Goal: Information Seeking & Learning: Understand process/instructions

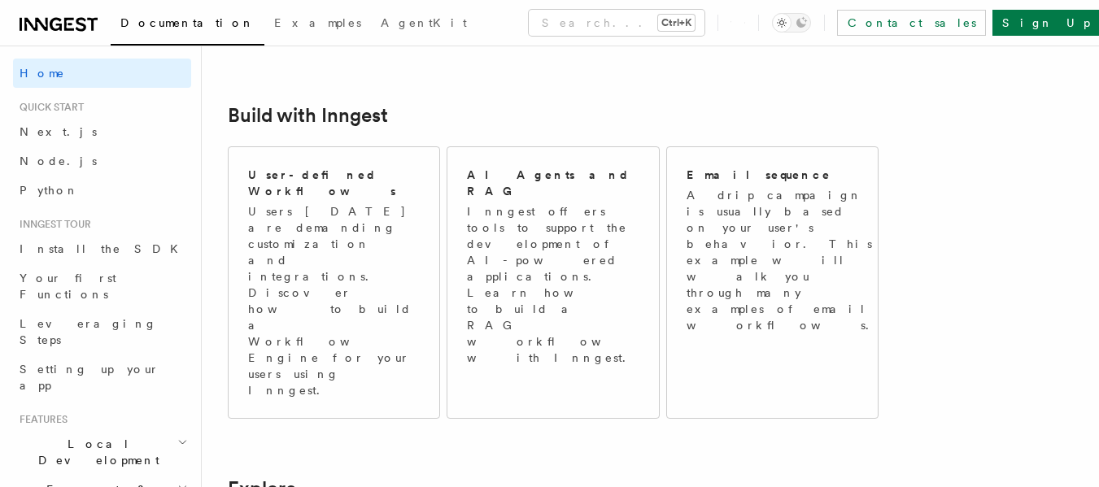
scroll to position [890, 0]
click at [67, 129] on link "Next.js" at bounding box center [102, 131] width 178 height 29
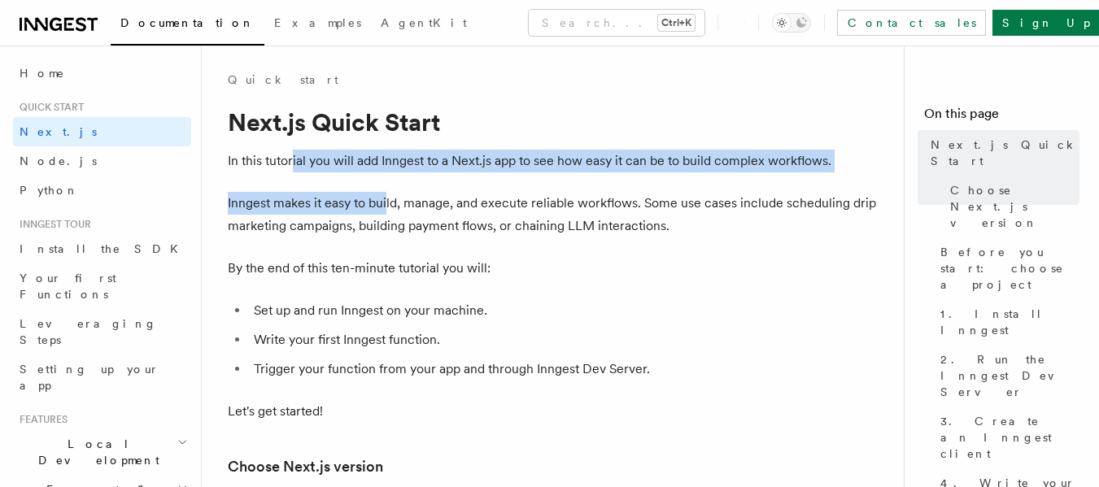
drag, startPoint x: 294, startPoint y: 171, endPoint x: 386, endPoint y: 173, distance: 92.8
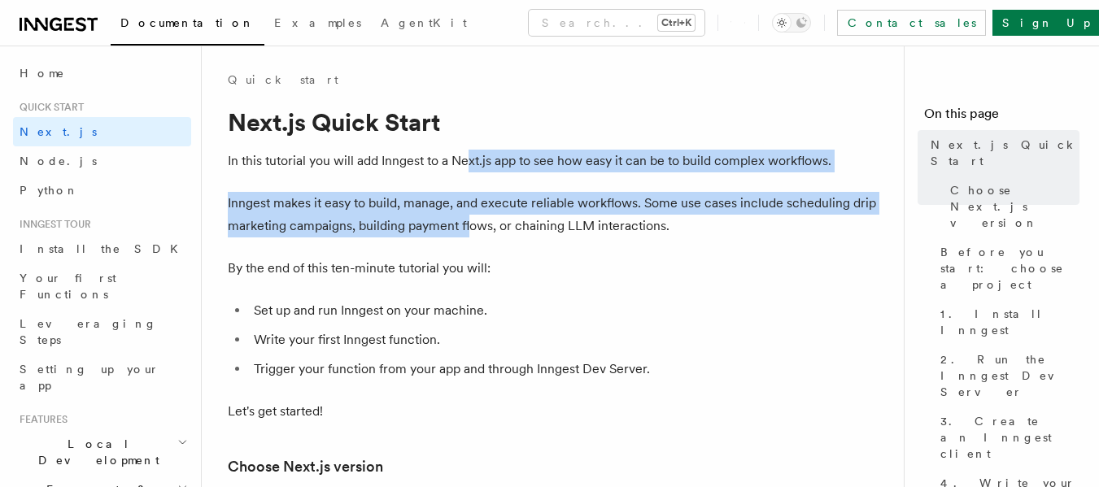
drag, startPoint x: 471, startPoint y: 164, endPoint x: 456, endPoint y: 285, distance: 122.1
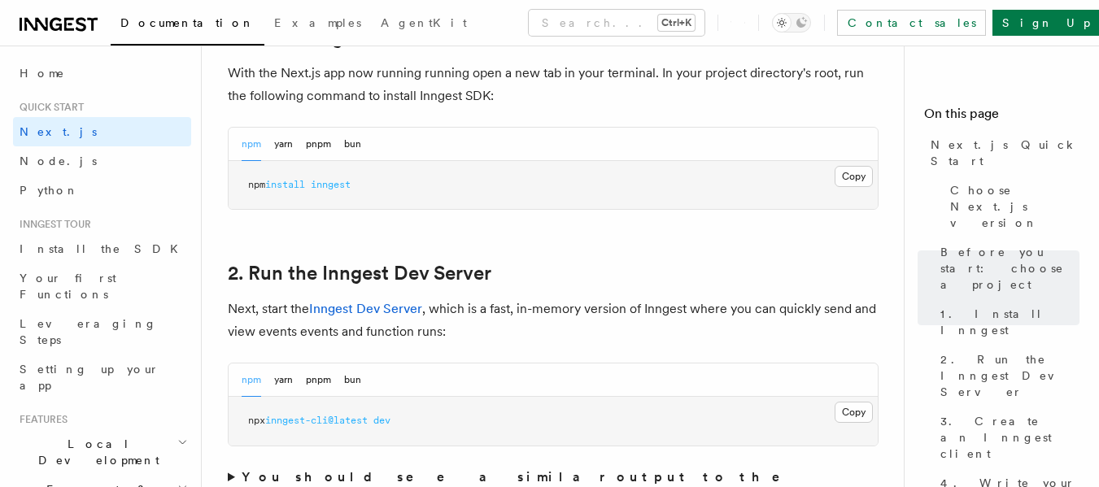
scroll to position [933, 0]
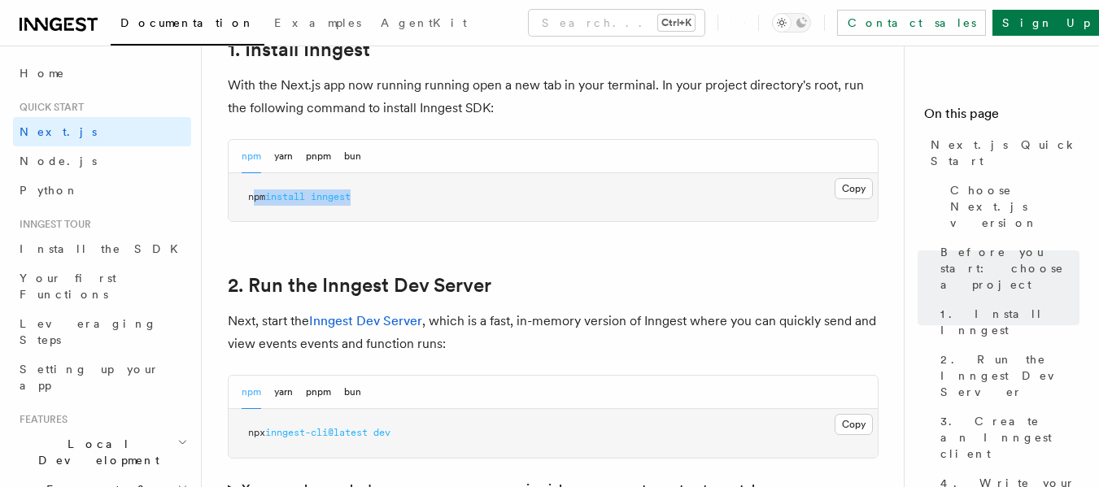
drag, startPoint x: 251, startPoint y: 198, endPoint x: 382, endPoint y: 187, distance: 131.4
click at [382, 187] on pre "npm install inngest" at bounding box center [553, 197] width 649 height 49
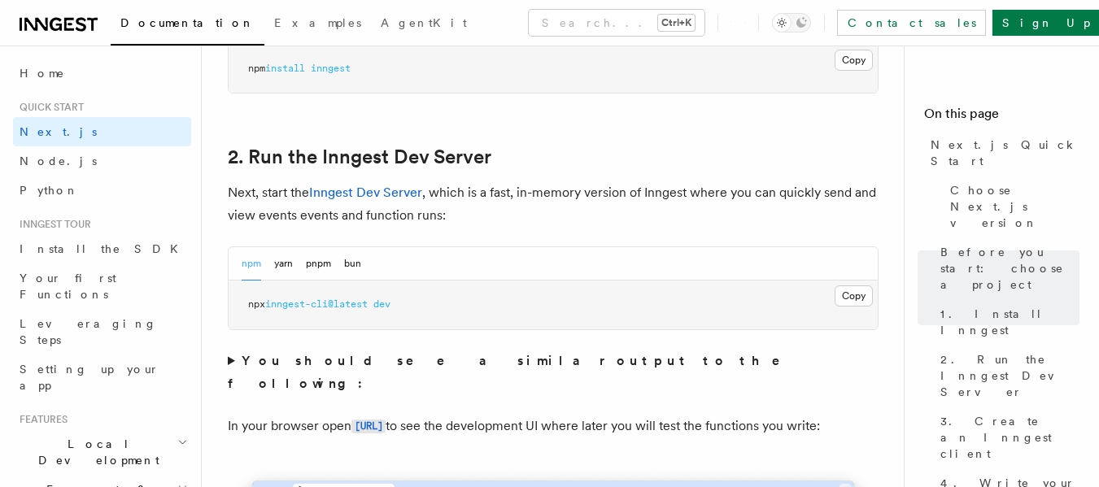
scroll to position [1063, 0]
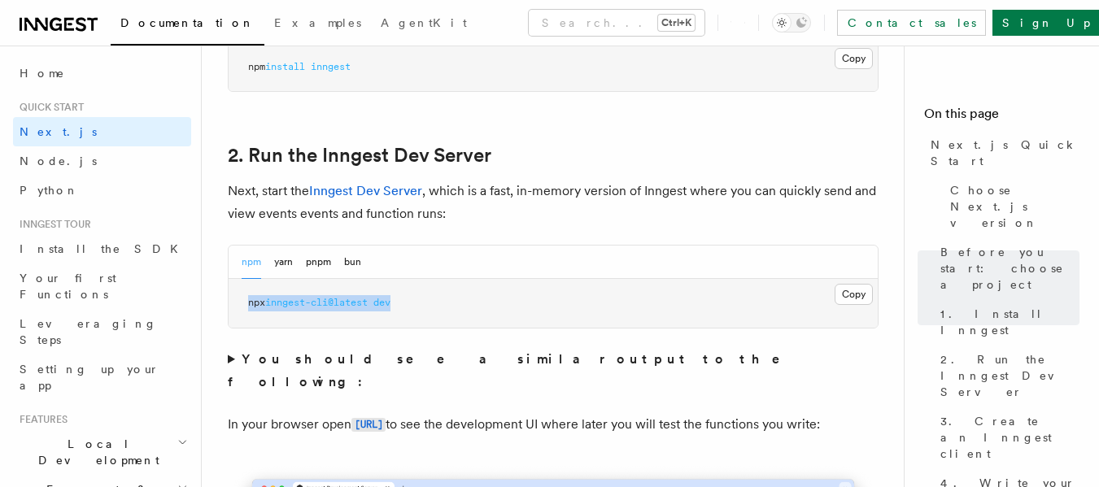
drag, startPoint x: 244, startPoint y: 306, endPoint x: 398, endPoint y: 312, distance: 153.9
click at [398, 312] on pre "npx inngest-cli@latest dev" at bounding box center [553, 303] width 649 height 49
click at [844, 294] on button "Copy Copied" at bounding box center [854, 294] width 38 height 21
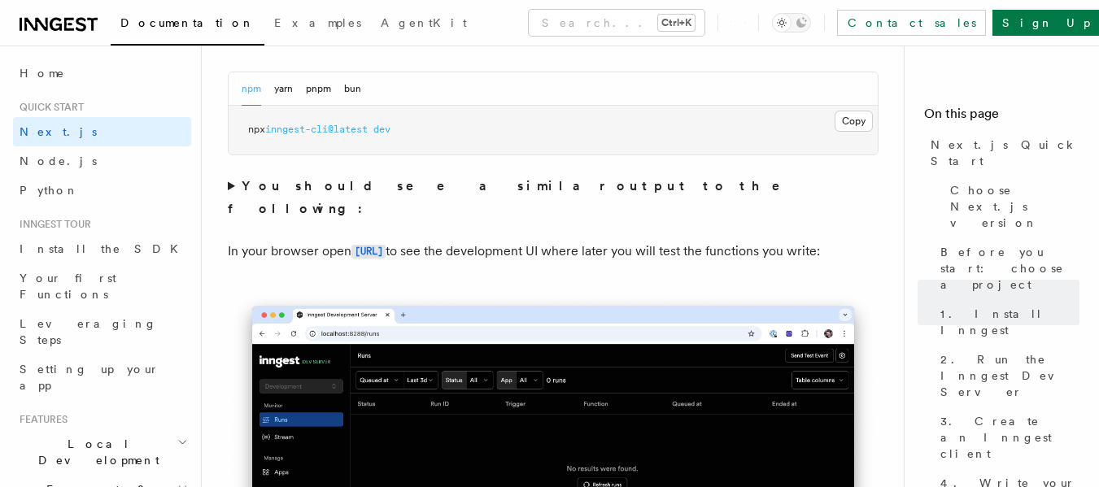
scroll to position [1233, 0]
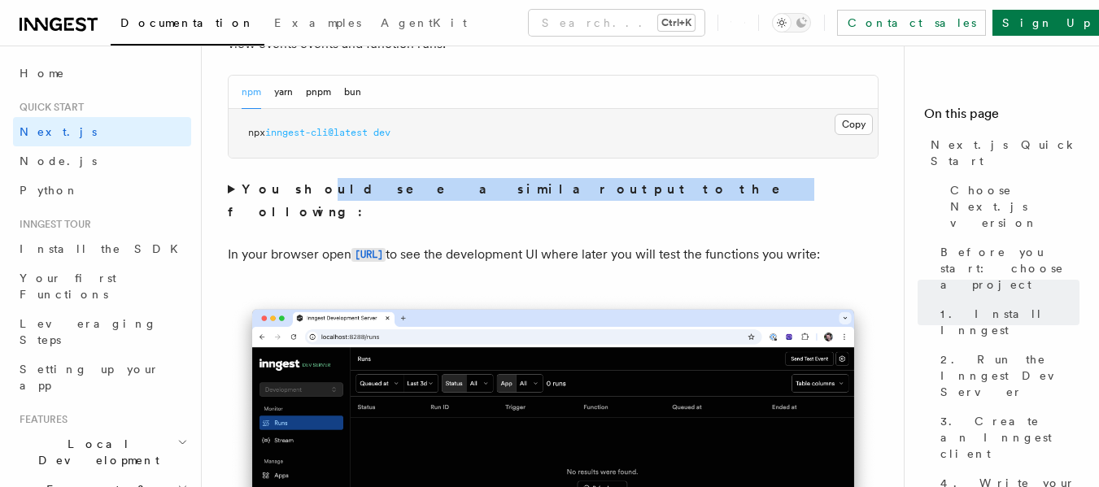
drag, startPoint x: 286, startPoint y: 193, endPoint x: 469, endPoint y: 197, distance: 183.1
click at [469, 197] on summary "You should see a similar output to the following:" at bounding box center [553, 201] width 651 height 46
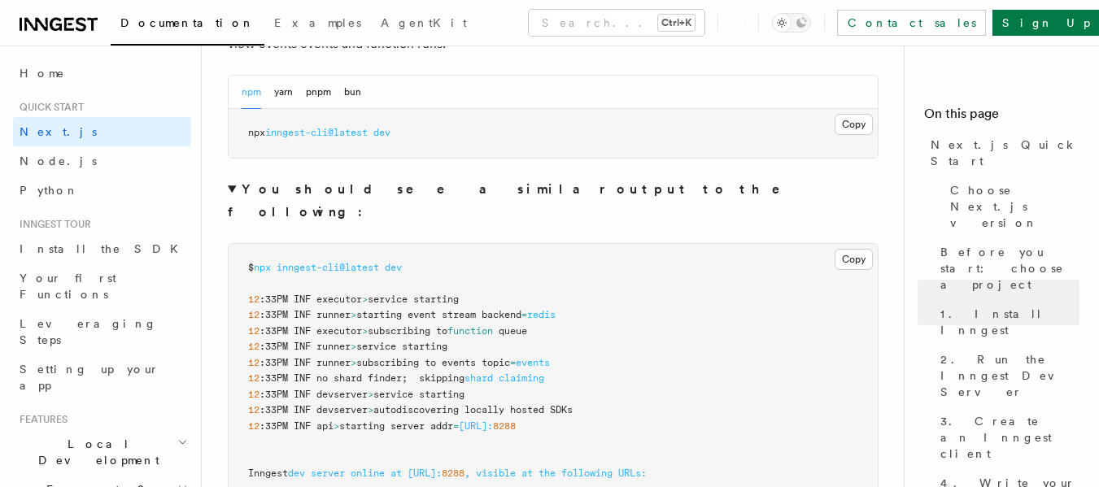
click at [613, 196] on summary "You should see a similar output to the following:" at bounding box center [553, 201] width 651 height 46
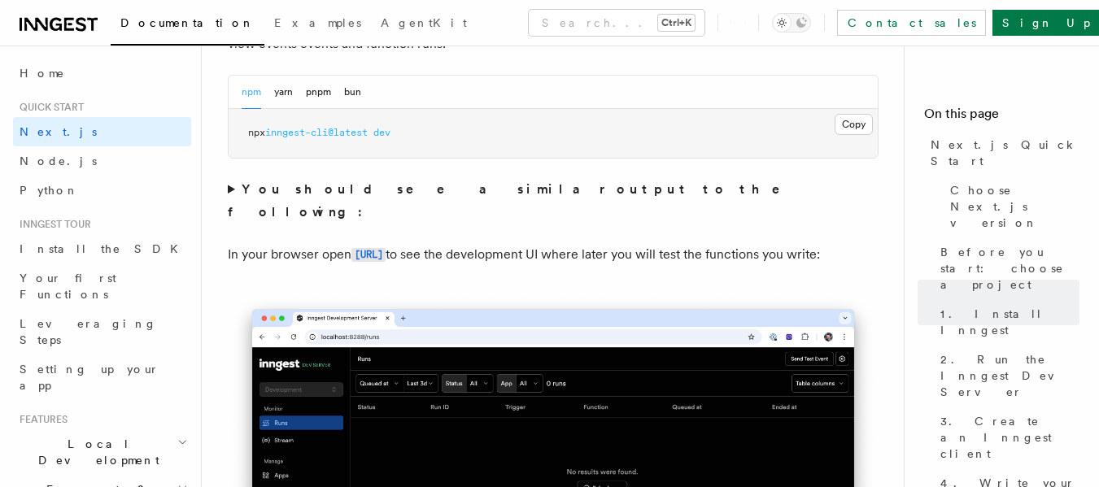
drag, startPoint x: 613, startPoint y: 196, endPoint x: 467, endPoint y: 290, distance: 173.5
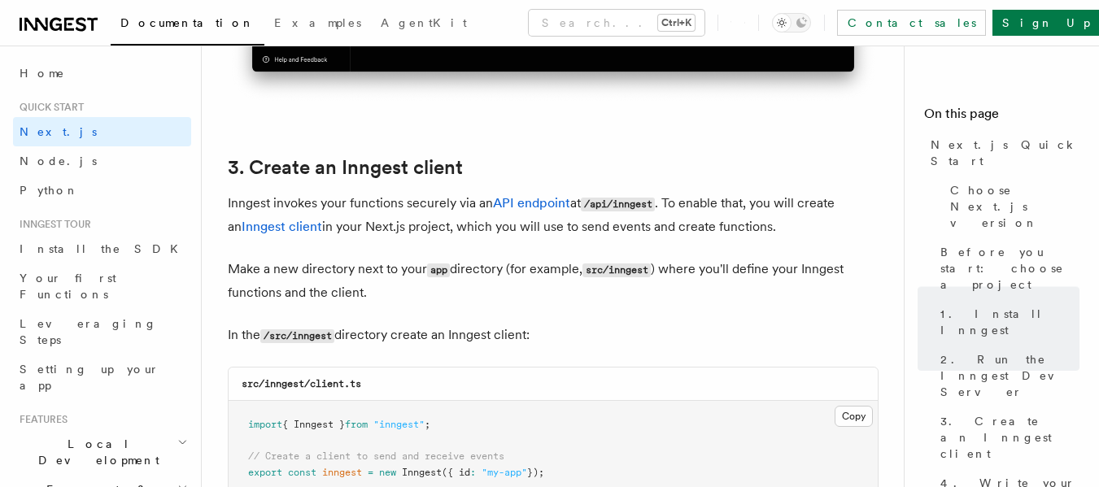
scroll to position [1812, 0]
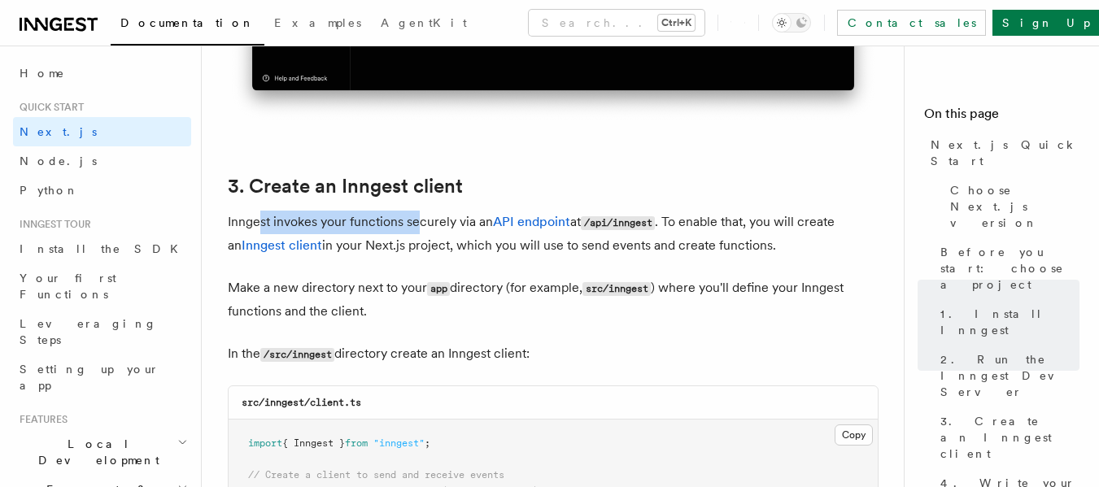
drag, startPoint x: 259, startPoint y: 218, endPoint x: 424, endPoint y: 224, distance: 165.3
click at [424, 224] on p "Inngest invokes your functions securely via an API endpoint at /api/inngest . T…" at bounding box center [553, 234] width 651 height 46
click at [506, 226] on link "API endpoint" at bounding box center [531, 221] width 77 height 15
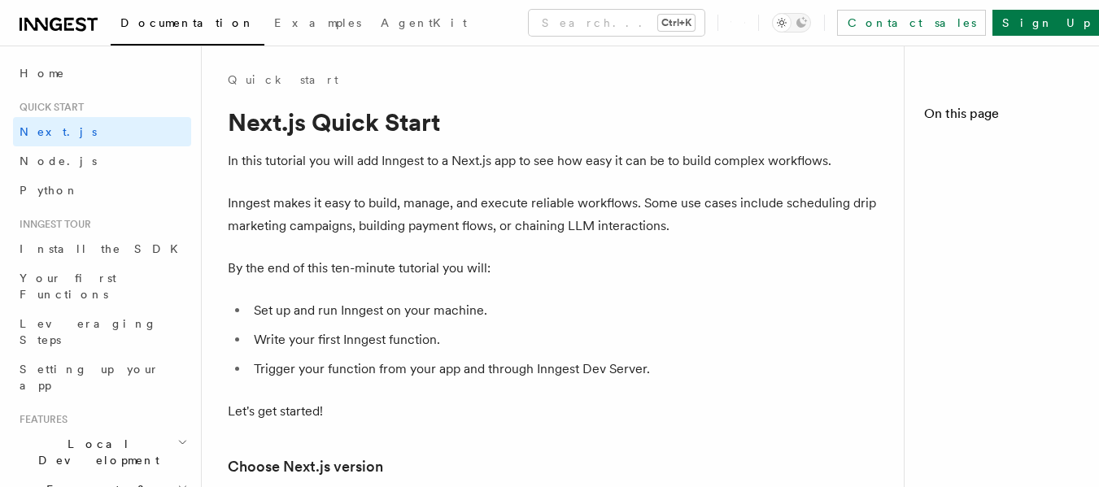
scroll to position [1812, 0]
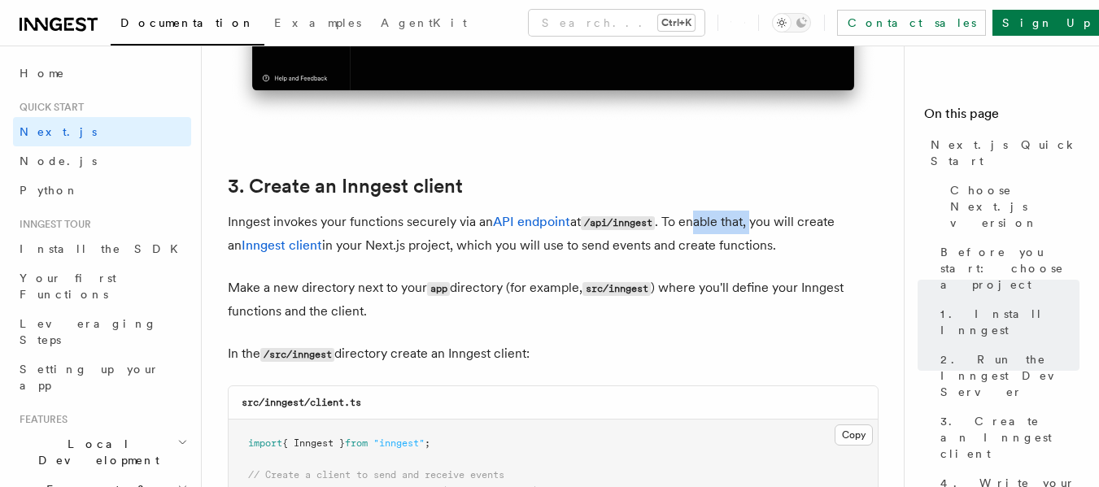
drag, startPoint x: 698, startPoint y: 221, endPoint x: 757, endPoint y: 221, distance: 59.4
click at [757, 221] on p "Inngest invokes your functions securely via an API endpoint at /api/inngest . T…" at bounding box center [553, 234] width 651 height 46
drag, startPoint x: 458, startPoint y: 247, endPoint x: 569, endPoint y: 247, distance: 110.6
click at [569, 247] on p "Inngest invokes your functions securely via an API endpoint at /api/inngest . T…" at bounding box center [553, 234] width 651 height 46
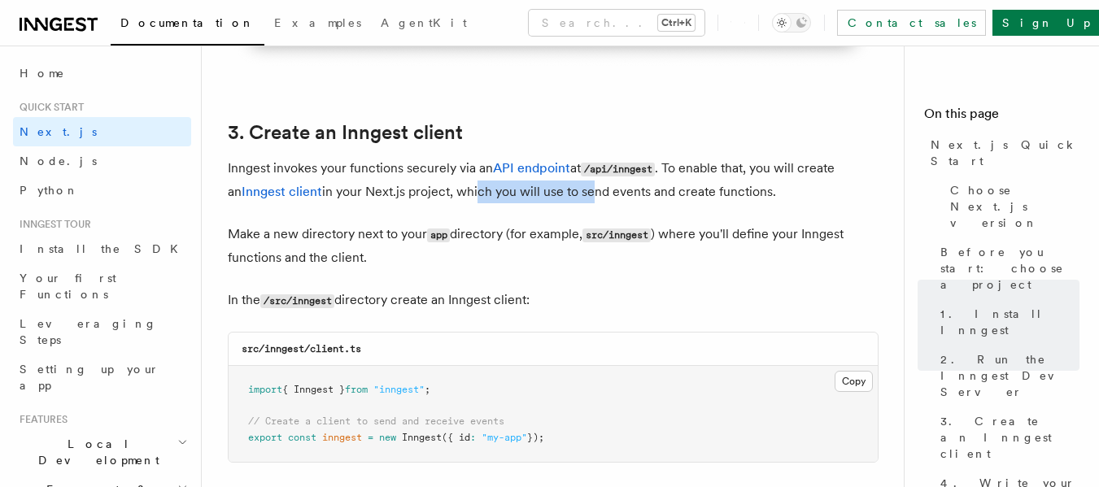
scroll to position [1866, 0]
drag, startPoint x: 296, startPoint y: 232, endPoint x: 354, endPoint y: 232, distance: 57.8
click at [354, 232] on p "Make a new directory next to your app directory (for example, src/inngest ) whe…" at bounding box center [553, 245] width 651 height 46
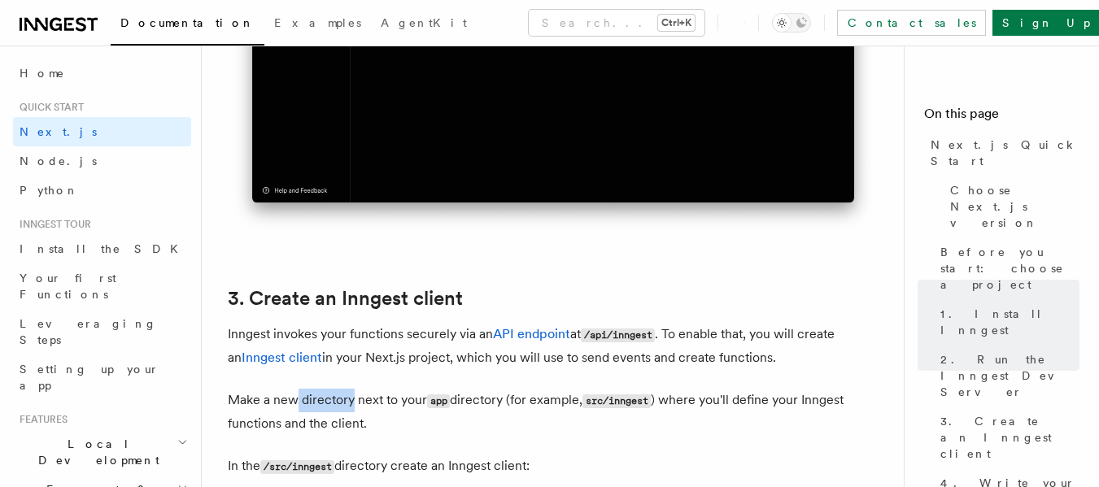
scroll to position [1699, 0]
